Goal: Information Seeking & Learning: Learn about a topic

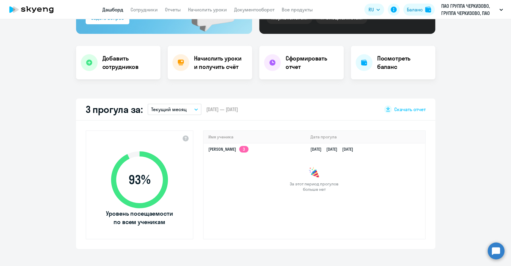
scroll to position [100, 0]
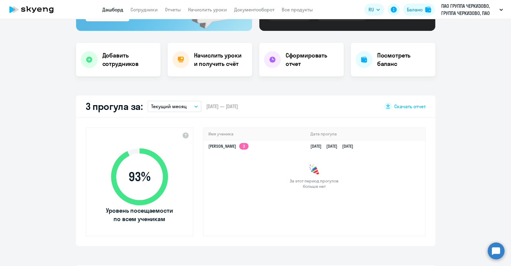
select select "30"
click at [188, 112] on div "3 прогула за: Текущий месяц – [DATE] — [DATE] Скачать отчет" at bounding box center [256, 107] width 360 height 22
click at [183, 108] on button "Текущий месяц" at bounding box center [175, 106] width 54 height 11
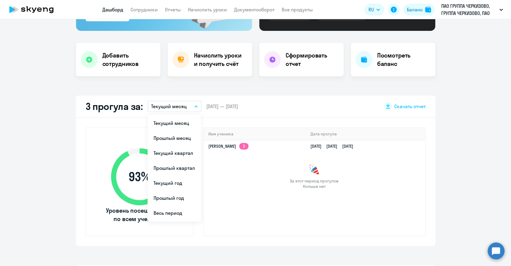
click at [182, 108] on p "Текущий месяц" at bounding box center [169, 106] width 36 height 7
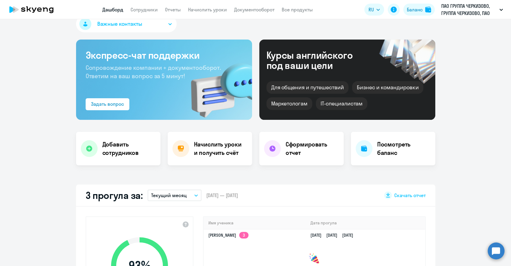
scroll to position [0, 0]
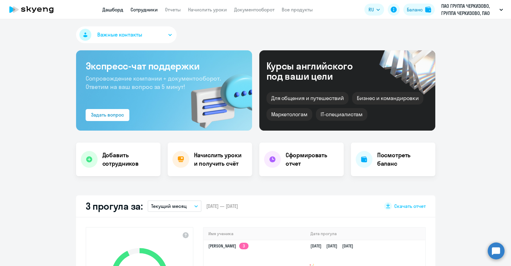
click at [145, 11] on link "Сотрудники" at bounding box center [144, 10] width 27 height 6
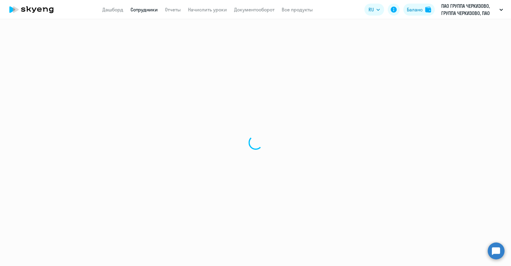
select select "30"
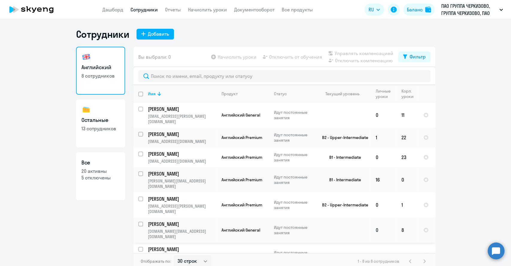
click at [427, 218] on td at bounding box center [427, 230] width 17 height 25
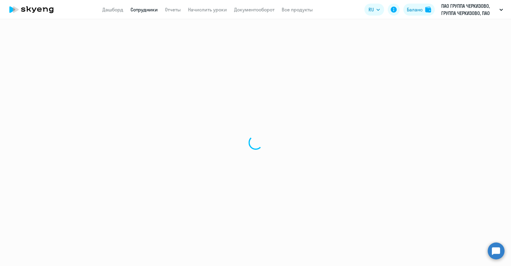
select select "english"
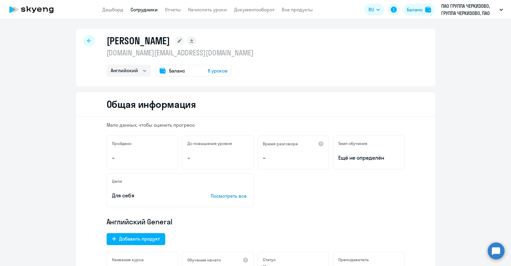
click at [87, 39] on icon at bounding box center [89, 41] width 4 height 4
select select "30"
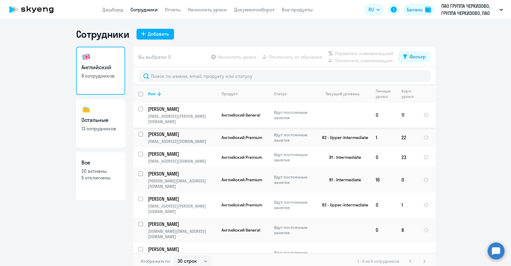
click at [174, 108] on p "[PERSON_NAME]" at bounding box center [182, 109] width 68 height 7
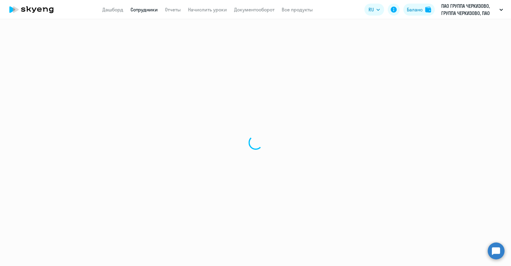
select select "english"
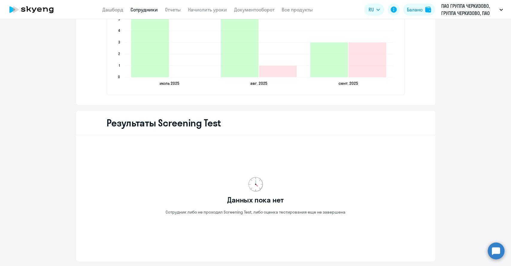
scroll to position [772, 0]
